Goal: Contribute content: Add original content to the website for others to see

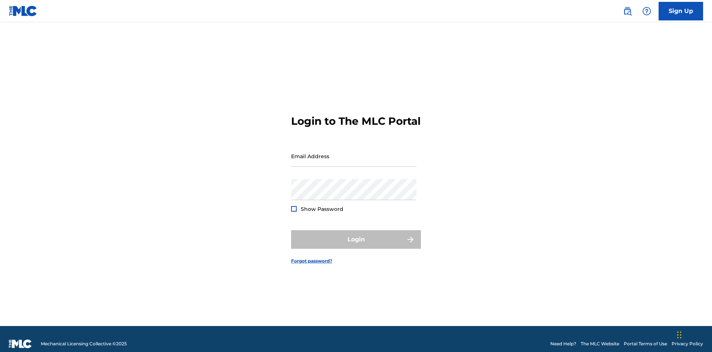
scroll to position [10, 0]
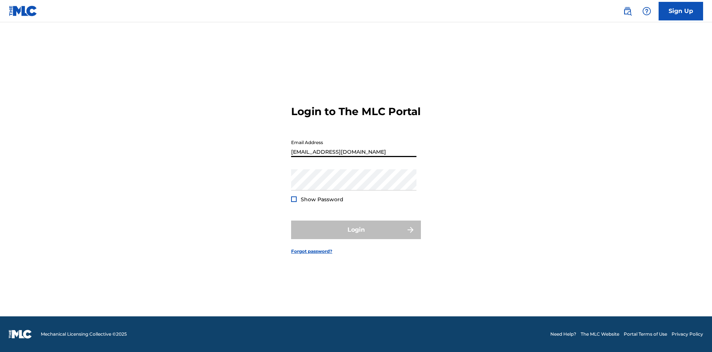
scroll to position [10, 0]
type input "Duke.McTesterson@gmail.com"
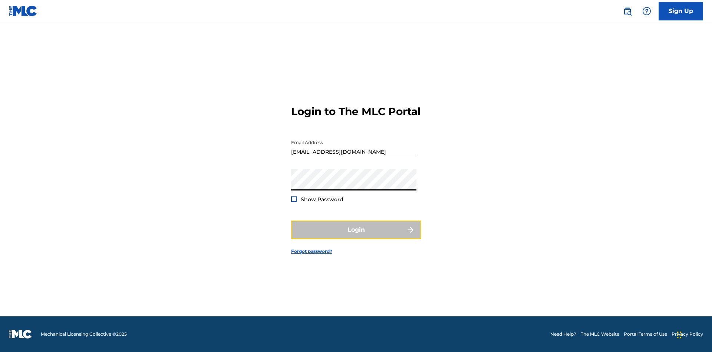
click at [356, 236] on button "Login" at bounding box center [356, 229] width 130 height 19
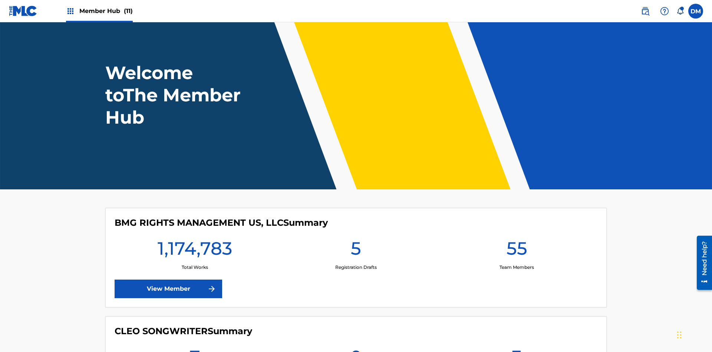
click at [106, 11] on span "Member Hub (11)" at bounding box center [105, 11] width 53 height 9
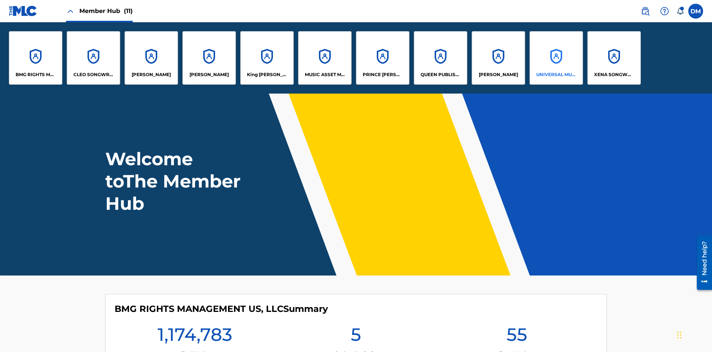
click at [556, 75] on p "UNIVERSAL MUSIC PUB GROUP" at bounding box center [556, 74] width 40 height 7
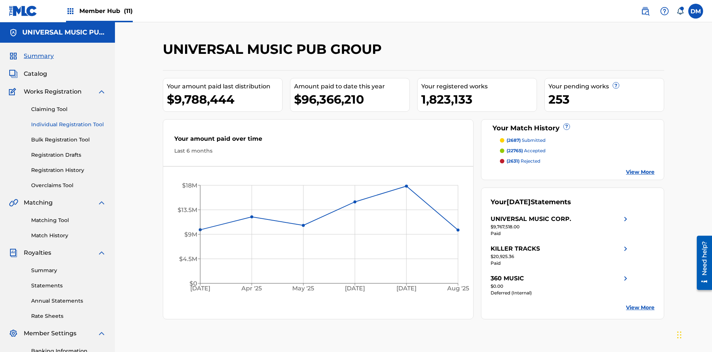
click at [69, 121] on link "Individual Registration Tool" at bounding box center [68, 125] width 75 height 8
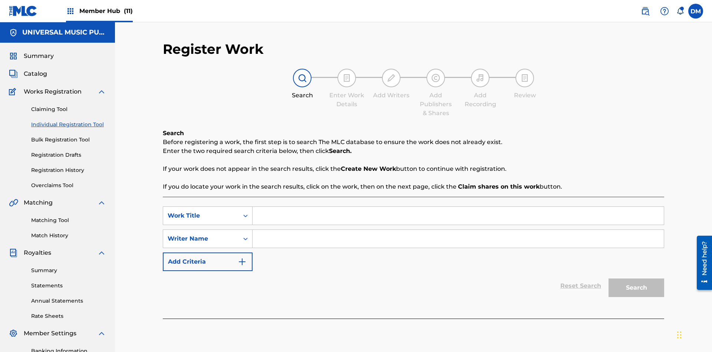
click at [458, 207] on input "Search Form" at bounding box center [458, 216] width 411 height 18
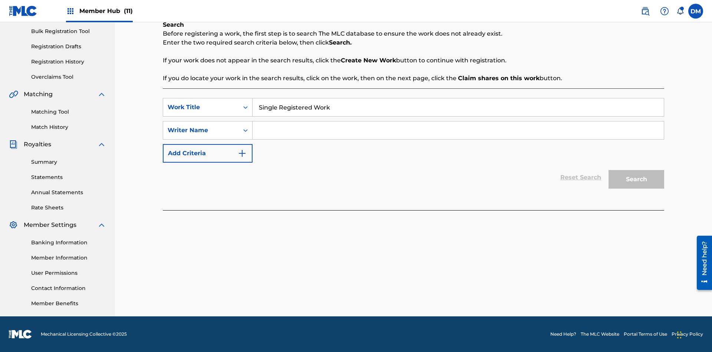
type input "Single Registered Work"
click at [458, 130] on input "Search Form" at bounding box center [458, 130] width 411 height 18
type input "QWERTYUIOP"
click at [637, 179] on button "Search" at bounding box center [637, 179] width 56 height 19
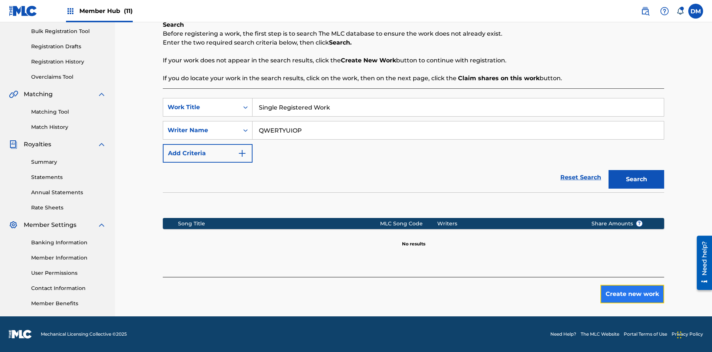
click at [632, 294] on button "Create new work" at bounding box center [633, 294] width 64 height 19
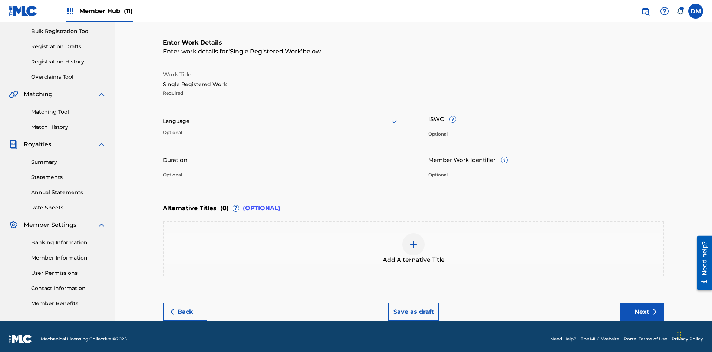
scroll to position [113, 0]
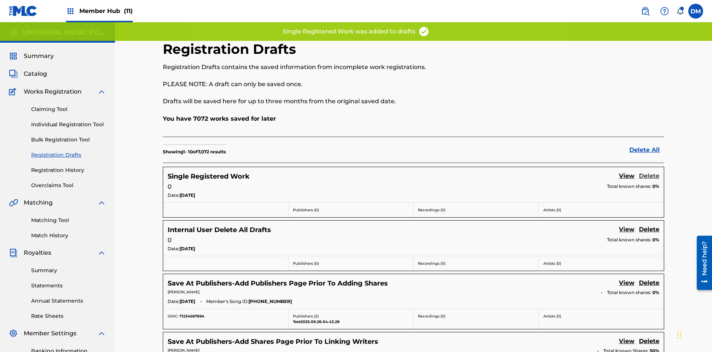
click at [649, 171] on link "Delete" at bounding box center [649, 176] width 20 height 10
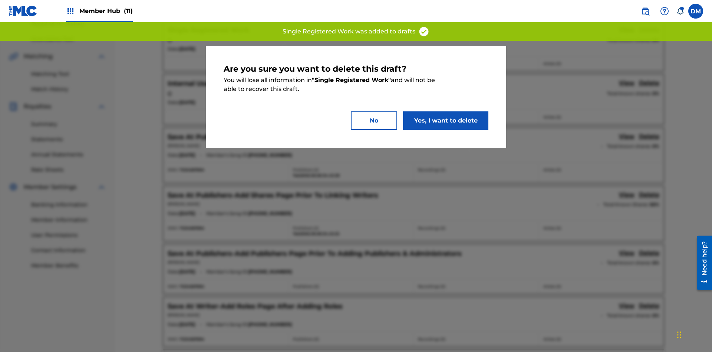
scroll to position [108, 0]
